Goal: Task Accomplishment & Management: Manage account settings

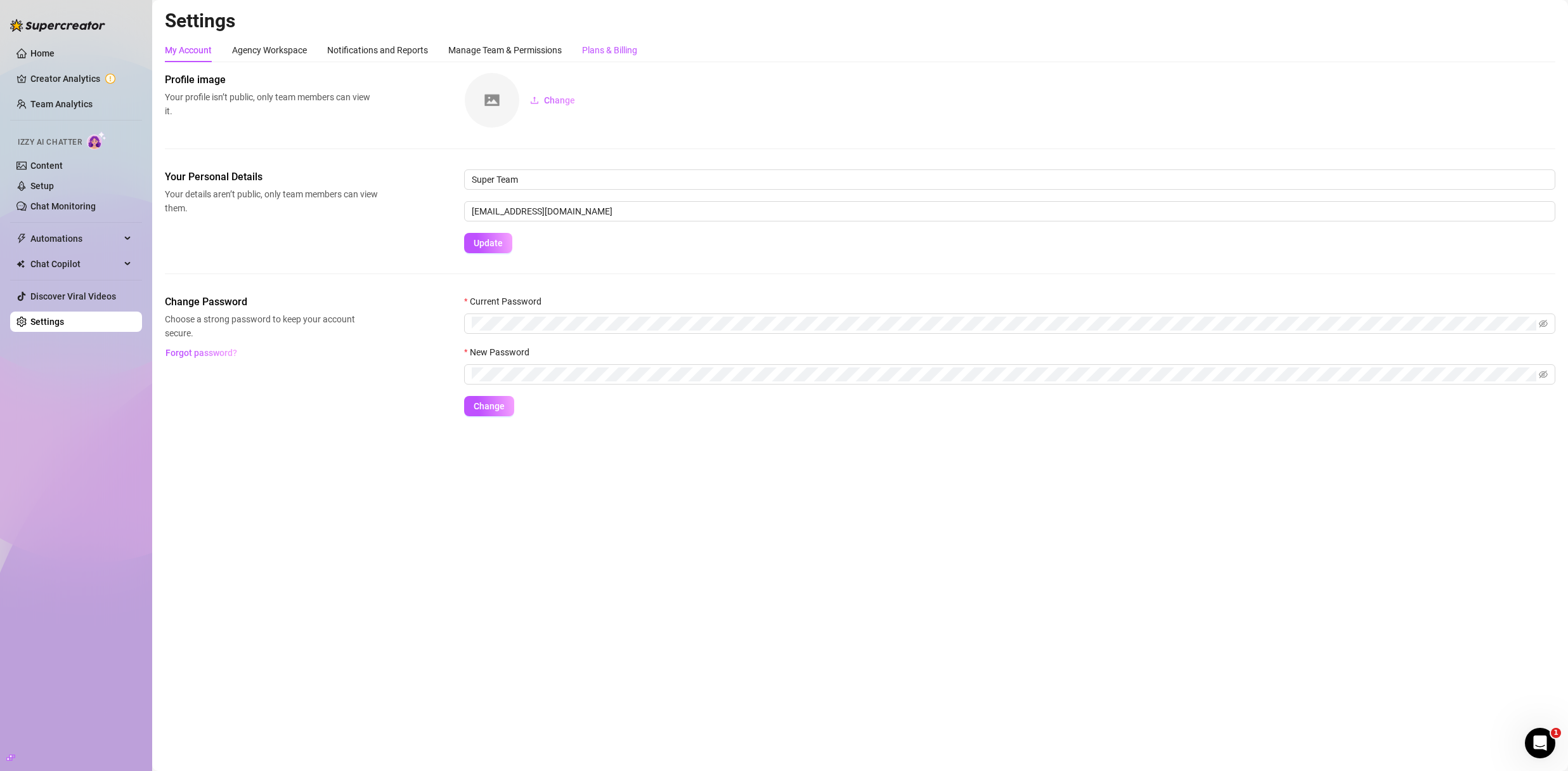
click at [603, 51] on div "Plans & Billing" at bounding box center [610, 50] width 55 height 14
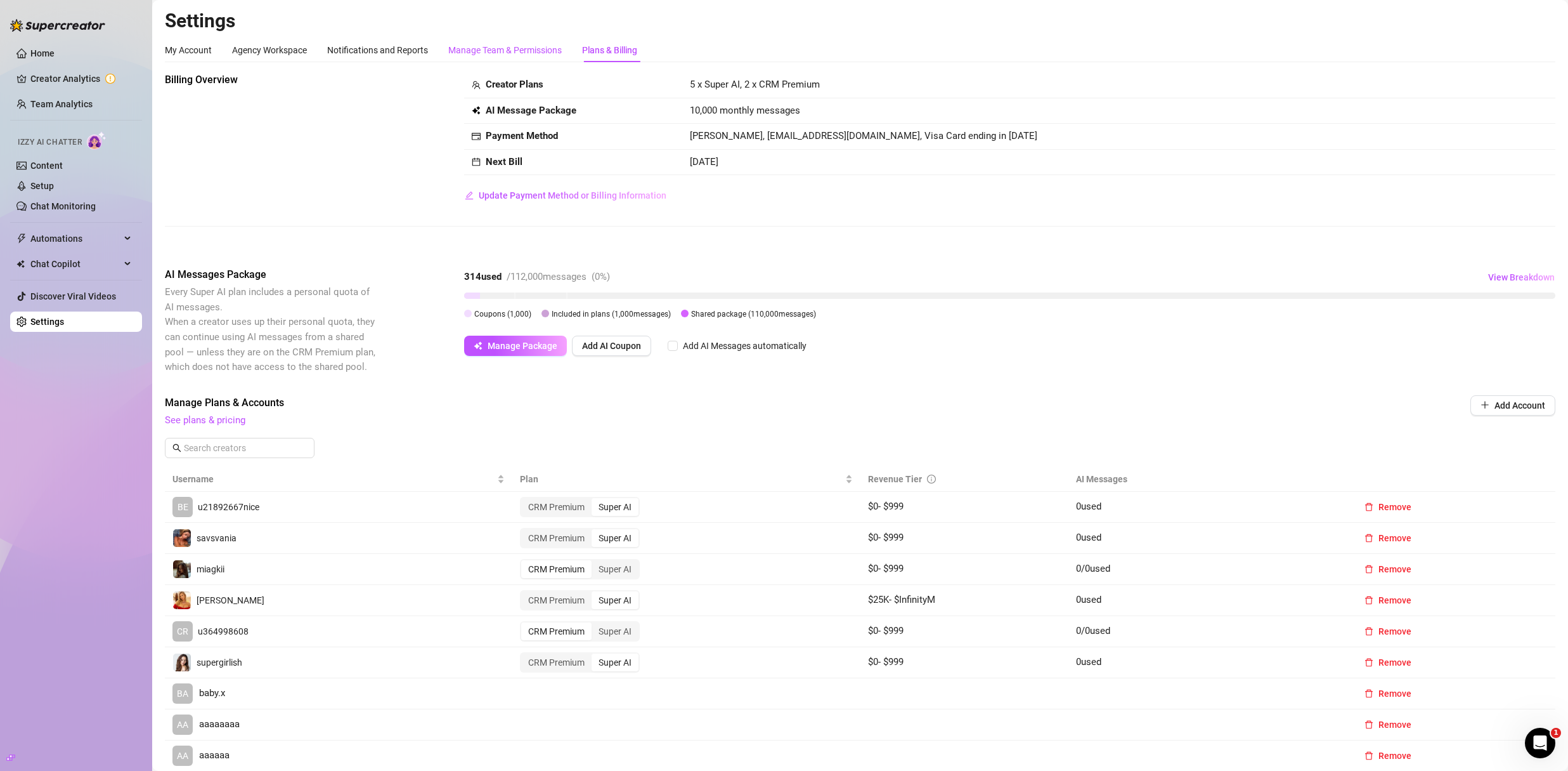
click at [511, 47] on div "Manage Team & Permissions" at bounding box center [505, 50] width 114 height 14
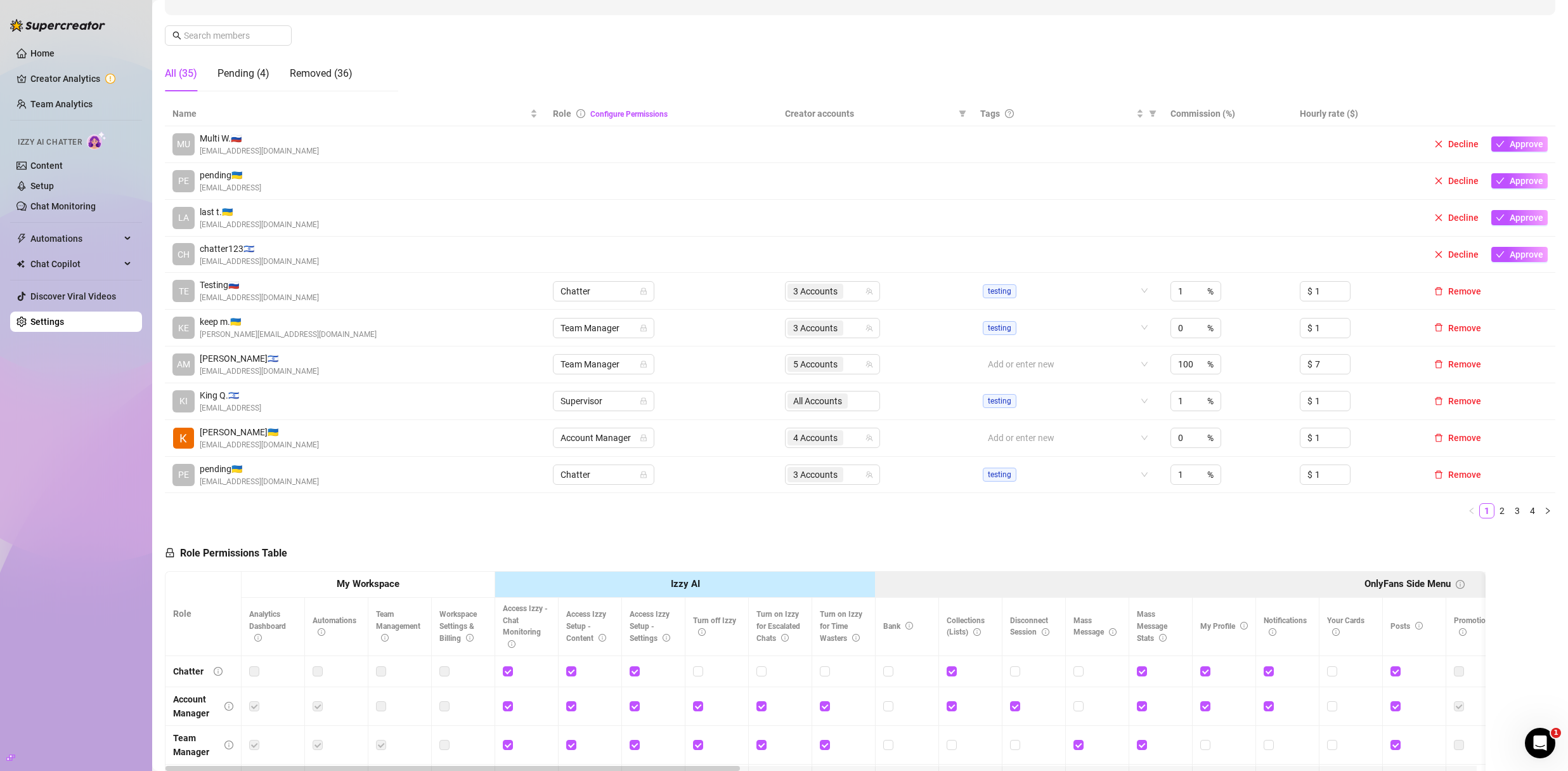
scroll to position [188, 0]
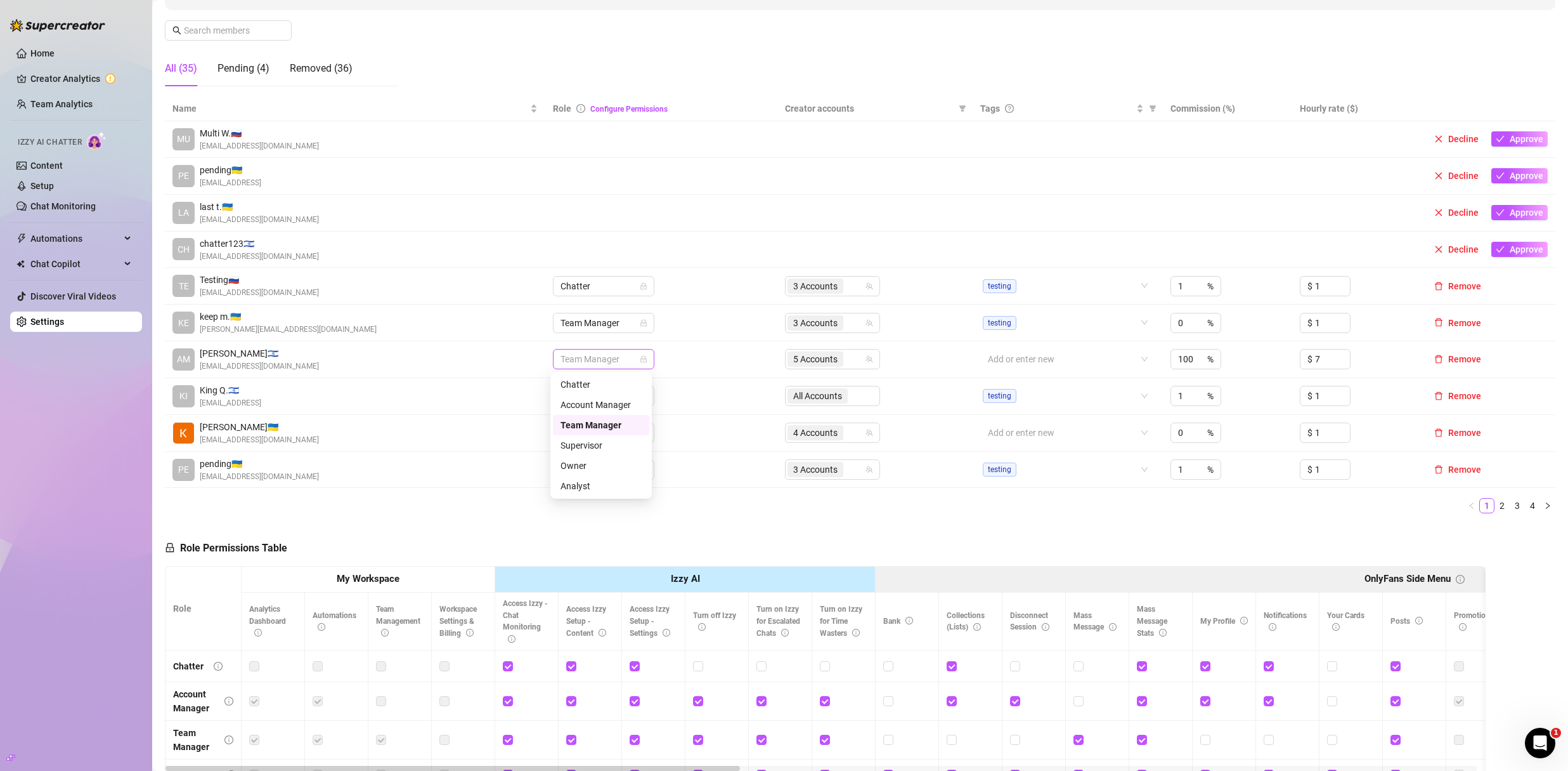
click at [587, 365] on span "Team Manager" at bounding box center [604, 359] width 86 height 19
click at [608, 448] on div "Supervisor" at bounding box center [601, 445] width 81 height 14
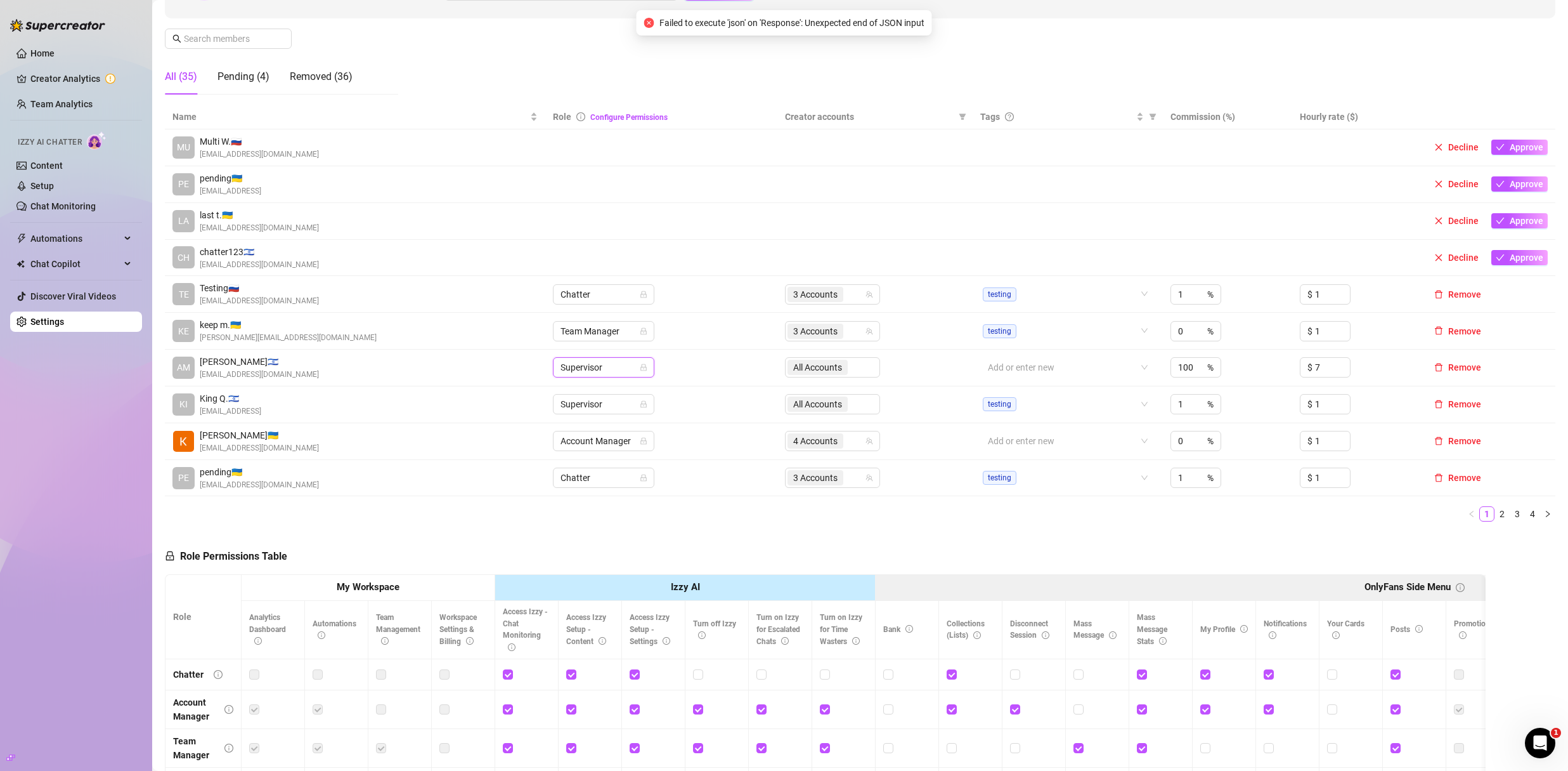
scroll to position [0, 0]
